Goal: Check status: Check status

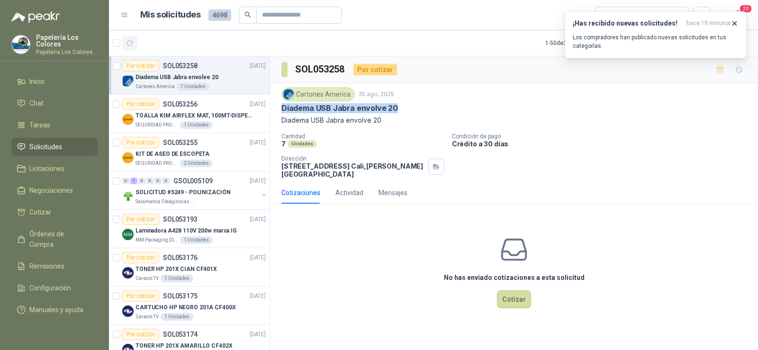
click at [132, 43] on icon "button" at bounding box center [130, 43] width 7 height 5
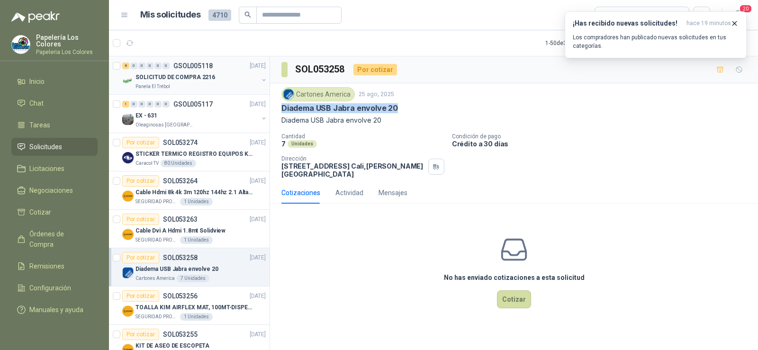
click at [178, 75] on p "SOLICITUD DE COMPRA 2216" at bounding box center [176, 77] width 80 height 9
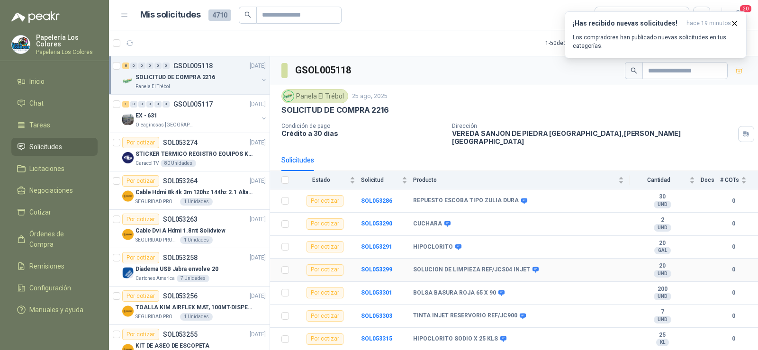
scroll to position [14, 0]
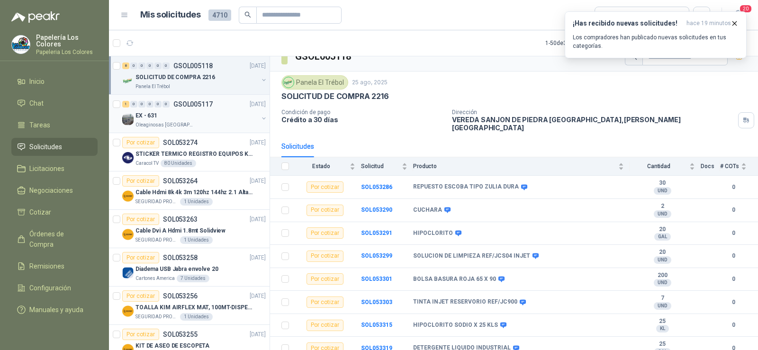
click at [183, 123] on p "Oleaginosas [GEOGRAPHIC_DATA][PERSON_NAME]" at bounding box center [166, 125] width 60 height 8
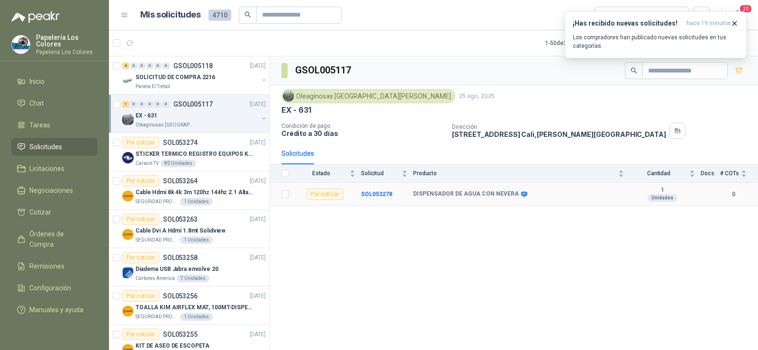
click at [521, 197] on icon at bounding box center [524, 195] width 6 height 6
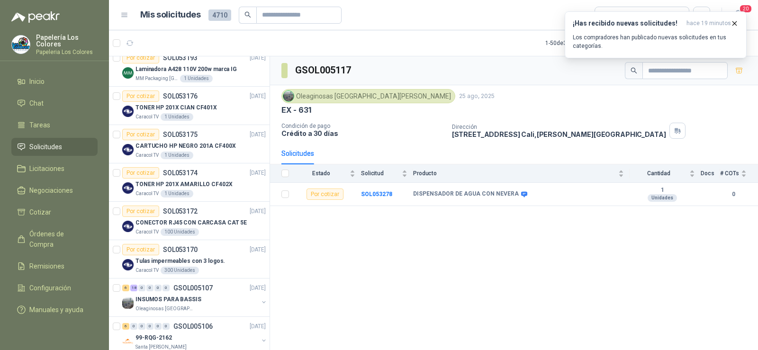
scroll to position [427, 0]
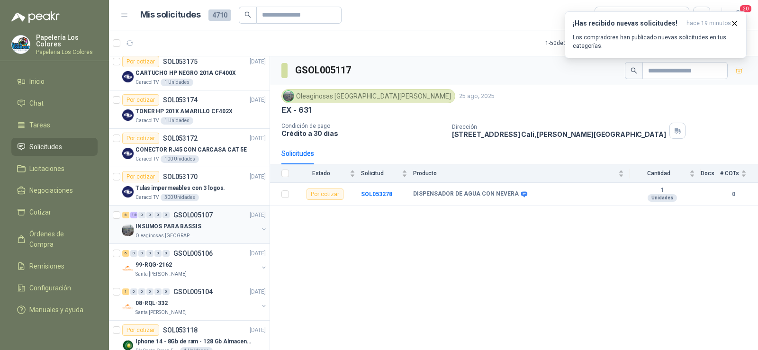
click at [173, 232] on p "Oleaginosas [GEOGRAPHIC_DATA][PERSON_NAME]" at bounding box center [166, 236] width 60 height 8
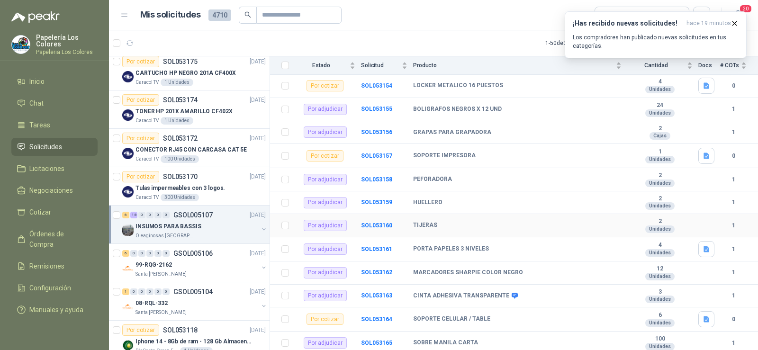
scroll to position [392, 0]
